Goal: Transaction & Acquisition: Purchase product/service

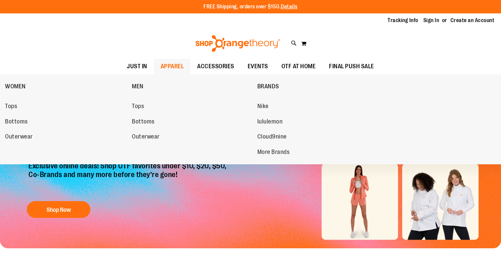
click at [172, 67] on span "APPAREL" at bounding box center [172, 66] width 23 height 15
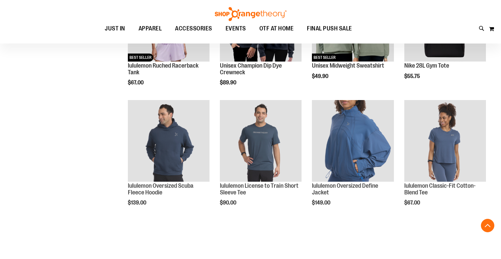
scroll to position [395, 0]
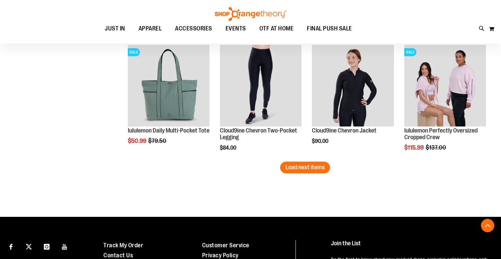
scroll to position [1002, 0]
